Goal: Task Accomplishment & Management: Use online tool/utility

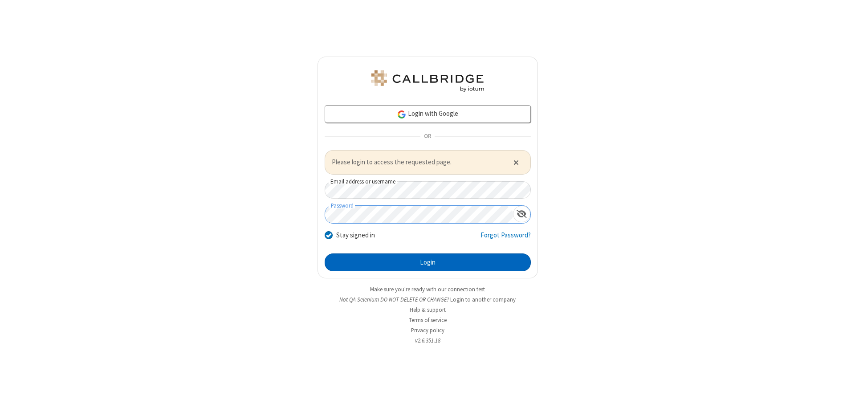
click at [428, 262] on button "Login" at bounding box center [428, 263] width 206 height 18
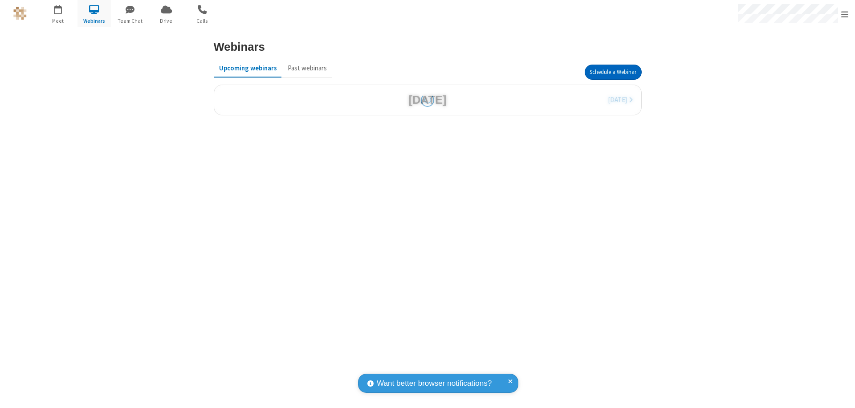
click at [609, 72] on button "Schedule a Webinar" at bounding box center [613, 72] width 57 height 15
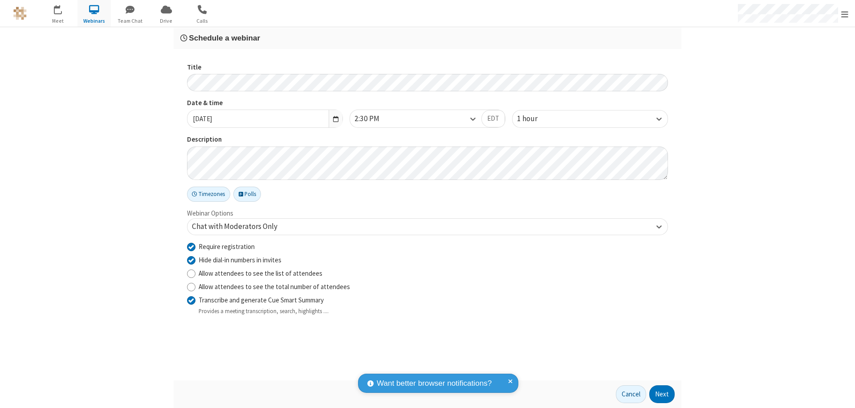
click at [191, 246] on input "Require registration" at bounding box center [191, 246] width 8 height 9
checkbox input "false"
click at [663, 394] on button "Next" at bounding box center [662, 394] width 25 height 18
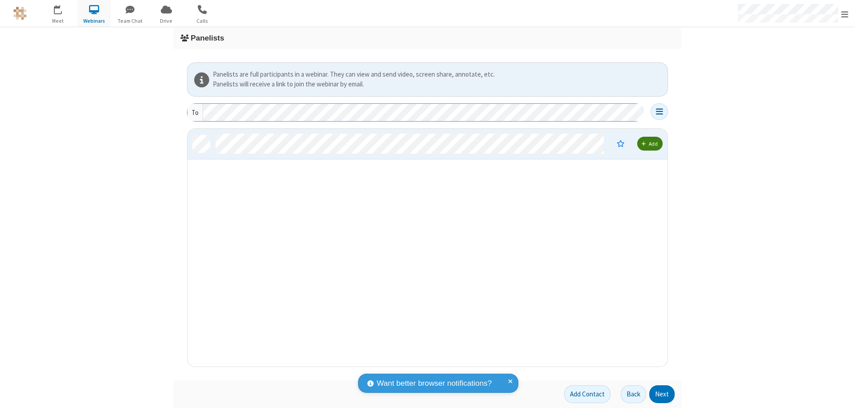
scroll to position [231, 474]
click at [663, 394] on button "Next" at bounding box center [662, 394] width 25 height 18
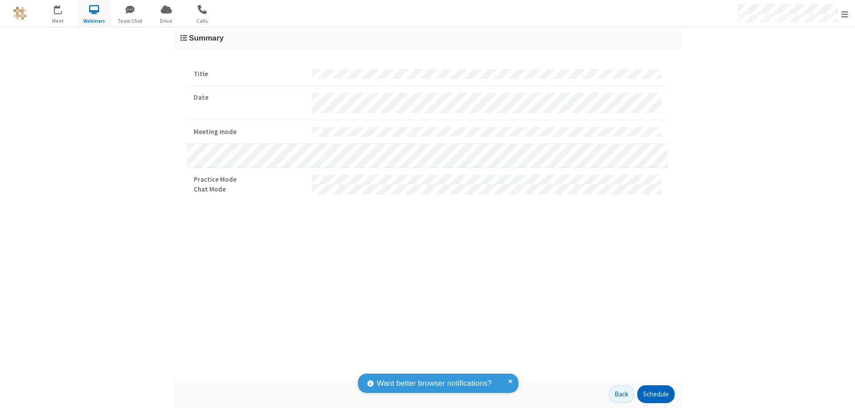
click at [656, 394] on button "Schedule" at bounding box center [656, 394] width 37 height 18
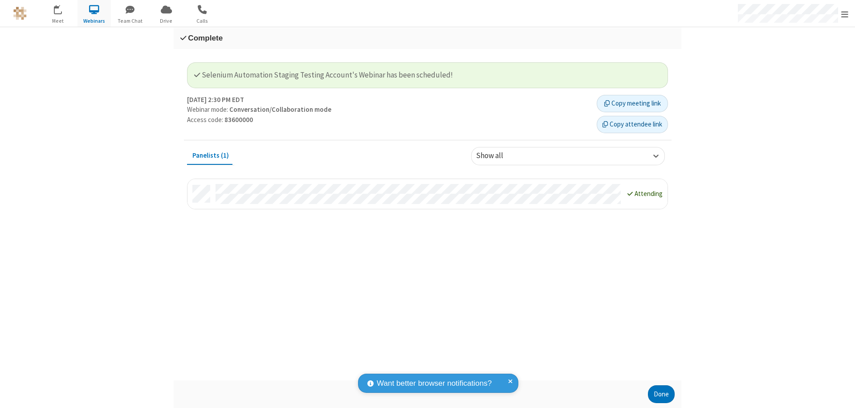
click at [662, 394] on button "Done" at bounding box center [661, 394] width 27 height 18
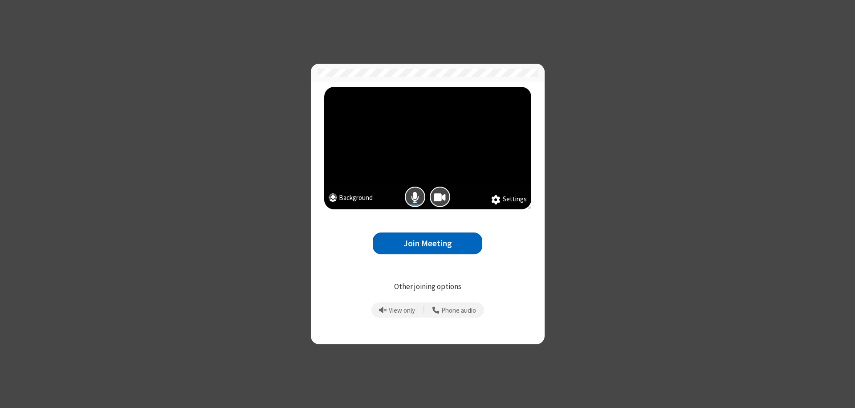
click at [428, 243] on button "Join Meeting" at bounding box center [428, 244] width 110 height 22
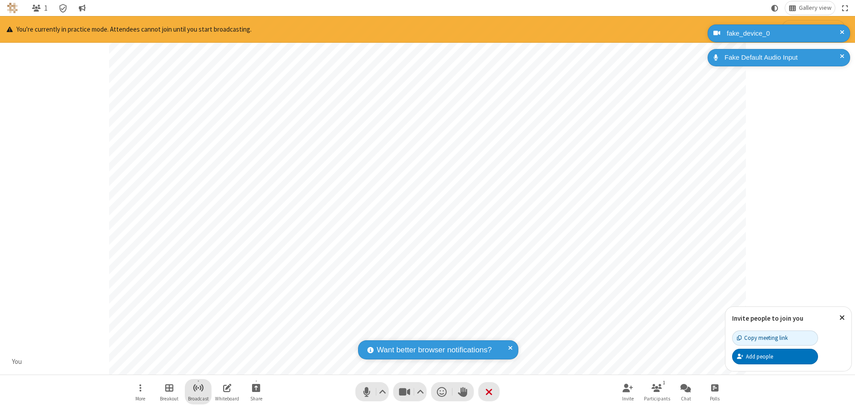
click at [198, 388] on span "Start broadcast" at bounding box center [198, 387] width 11 height 11
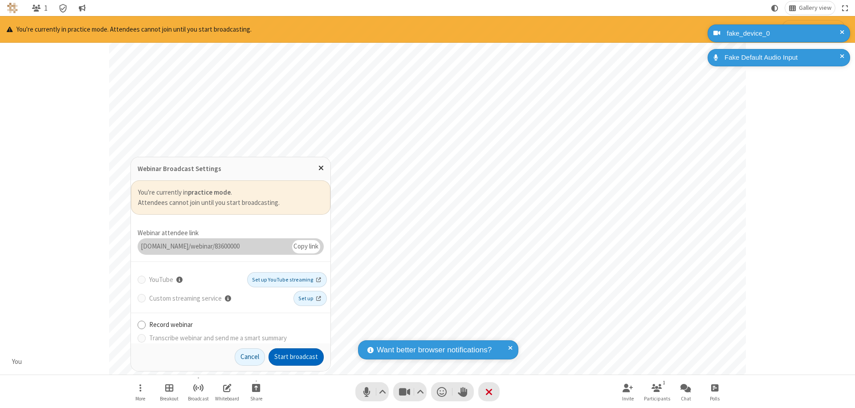
click at [296, 357] on button "Start broadcast" at bounding box center [296, 357] width 55 height 18
